Goal: Task Accomplishment & Management: Manage account settings

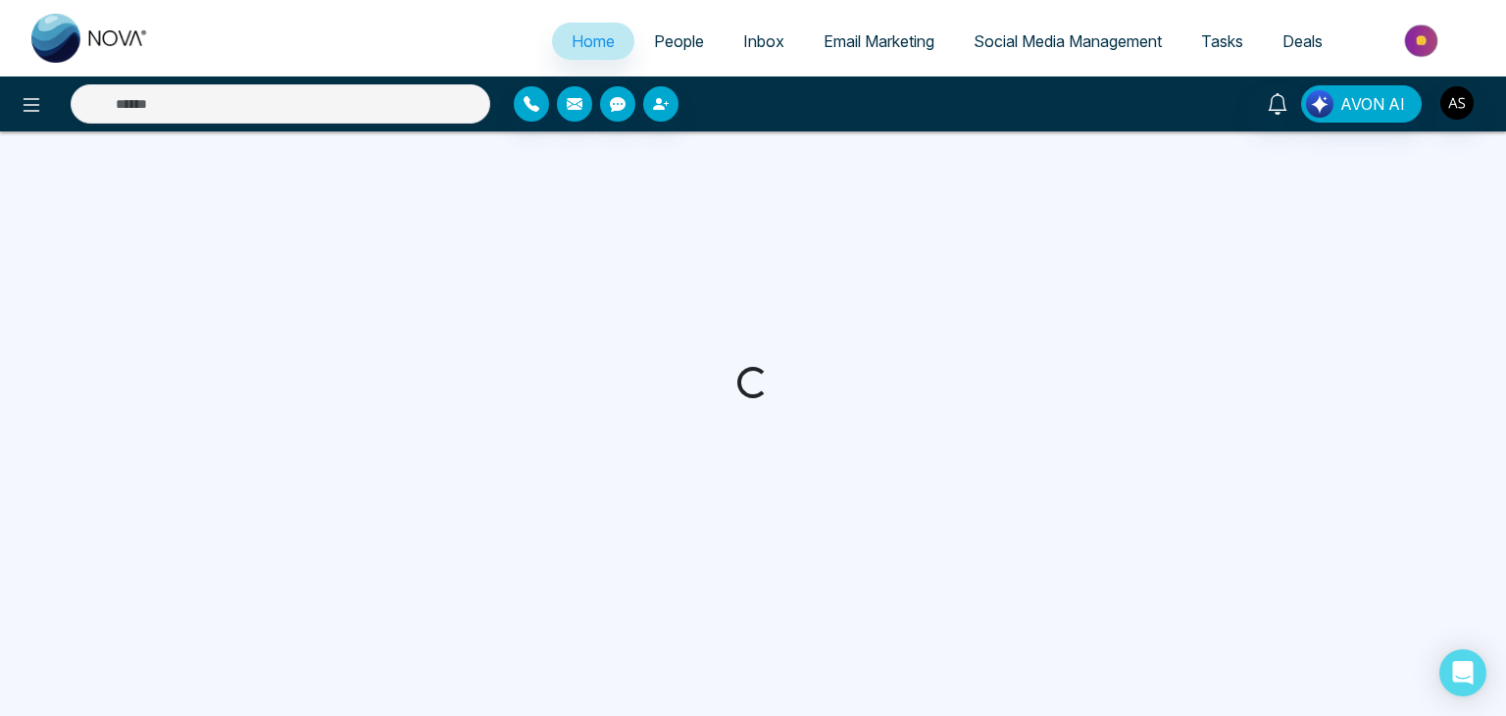
select select "*"
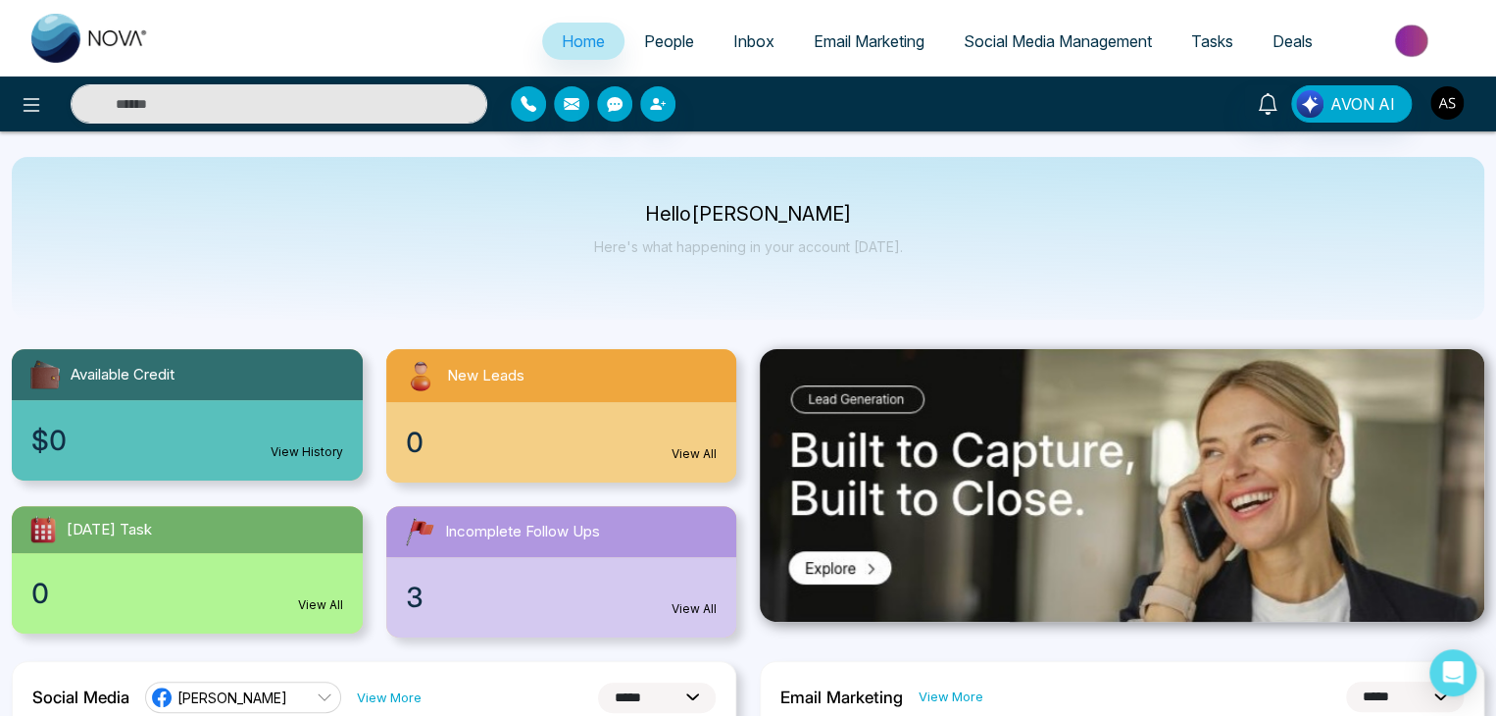
click at [1455, 103] on img "button" at bounding box center [1446, 102] width 33 height 33
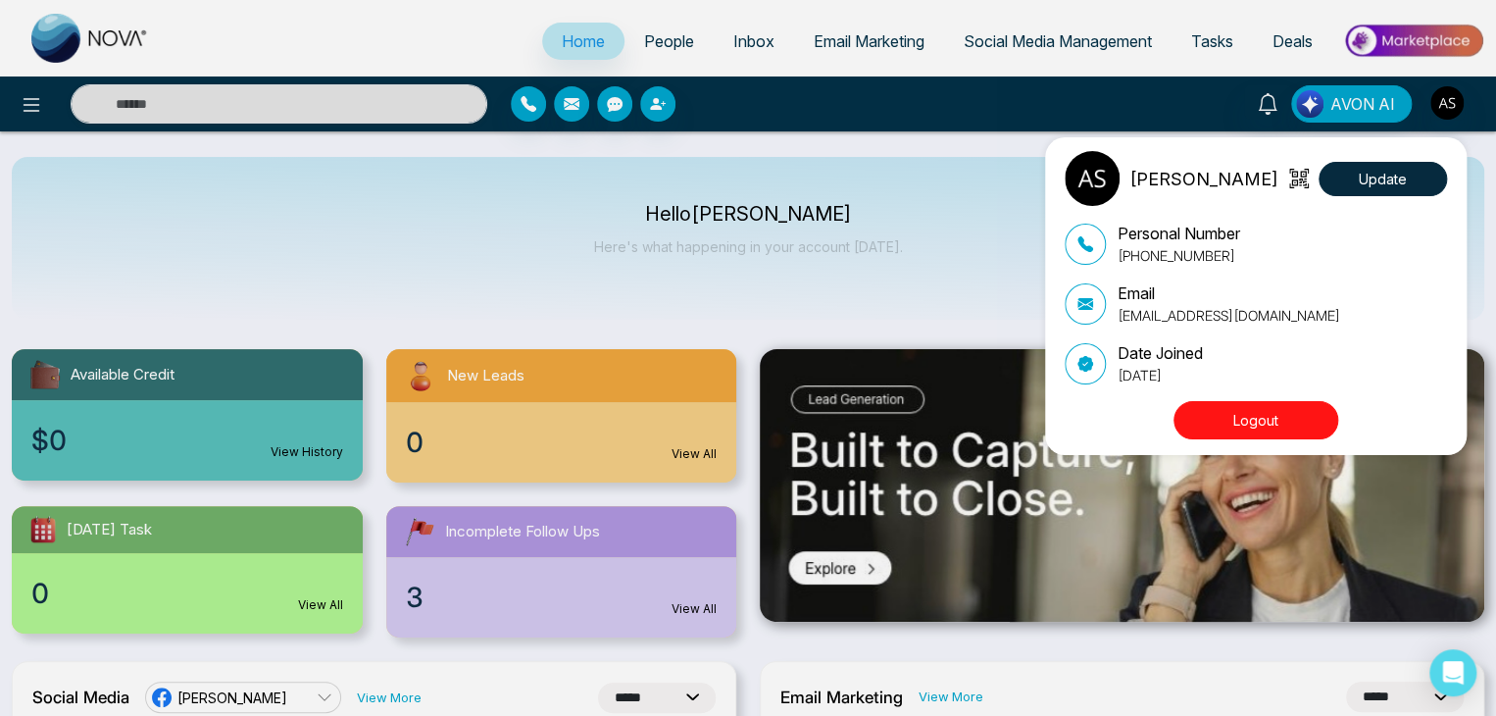
click at [1278, 424] on button "Logout" at bounding box center [1256, 420] width 165 height 38
